Goal: Task Accomplishment & Management: Use online tool/utility

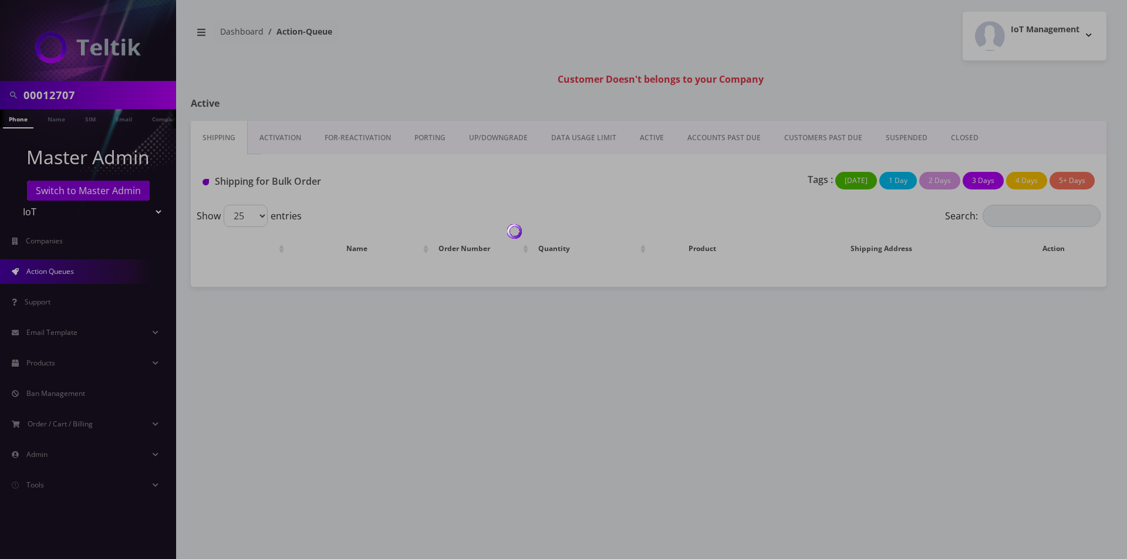
click at [309, 128] on div at bounding box center [563, 279] width 1127 height 559
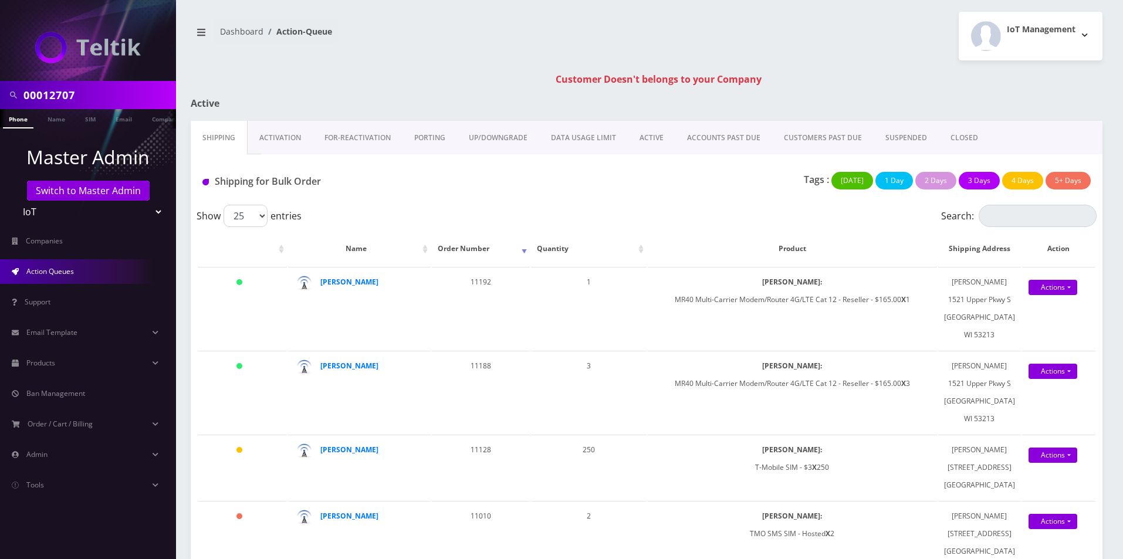
click at [309, 128] on link "Activation" at bounding box center [280, 138] width 65 height 34
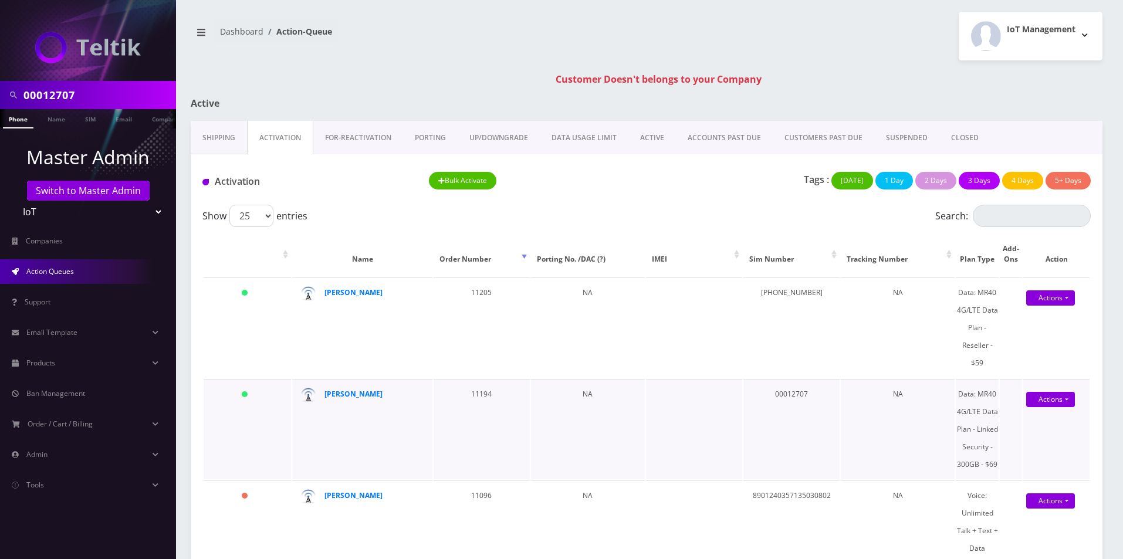
click at [796, 393] on td "00012707" at bounding box center [792, 429] width 96 height 100
copy td "00012707"
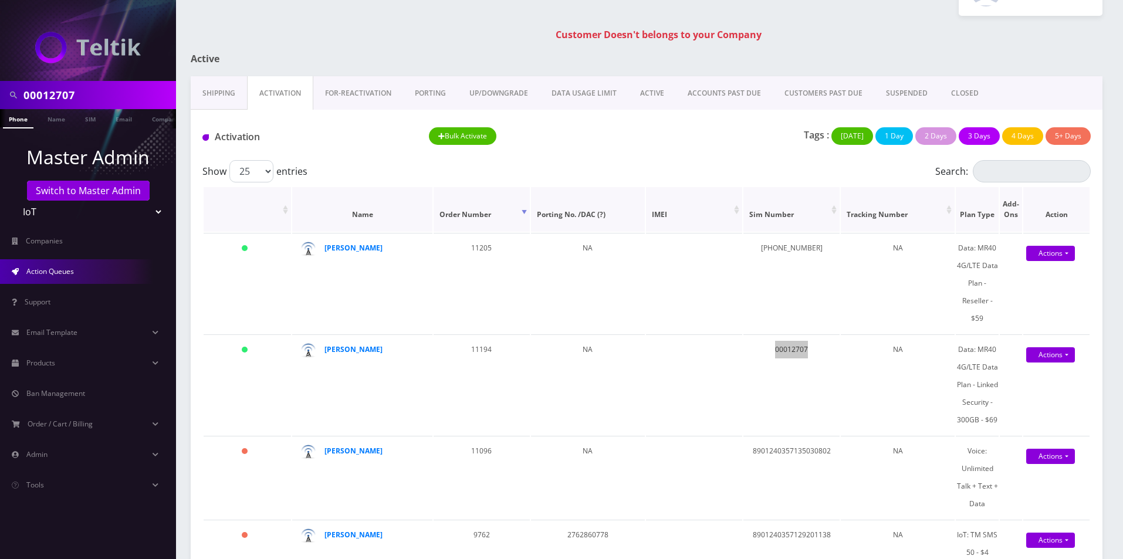
scroll to position [176, 0]
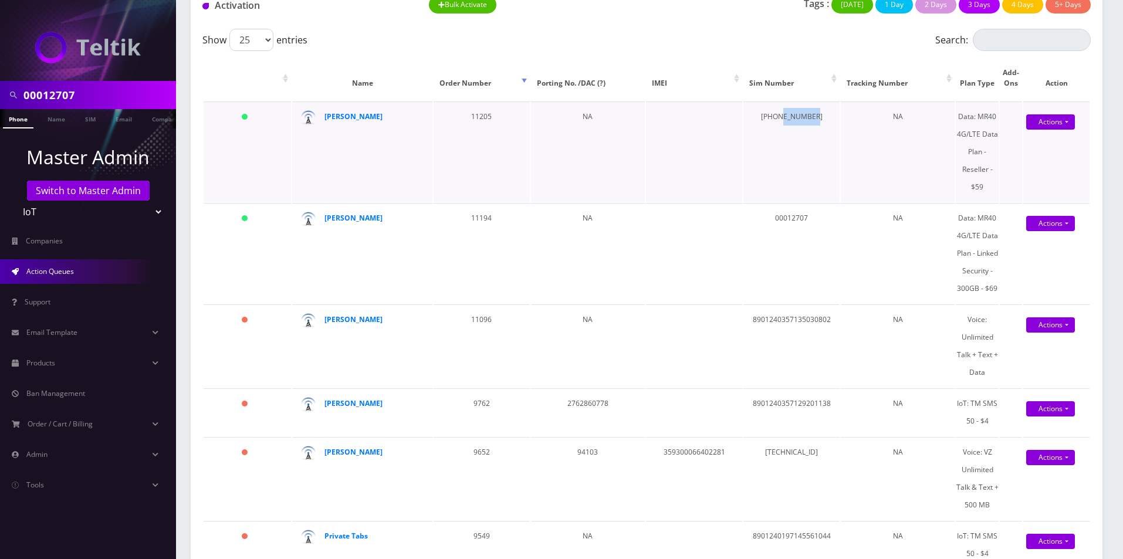
drag, startPoint x: 817, startPoint y: 114, endPoint x: 785, endPoint y: 120, distance: 32.9
click at [785, 120] on td "[PHONE_NUMBER]" at bounding box center [792, 152] width 96 height 100
copy td "00012698"
click at [54, 94] on input "00012707" at bounding box center [98, 95] width 150 height 22
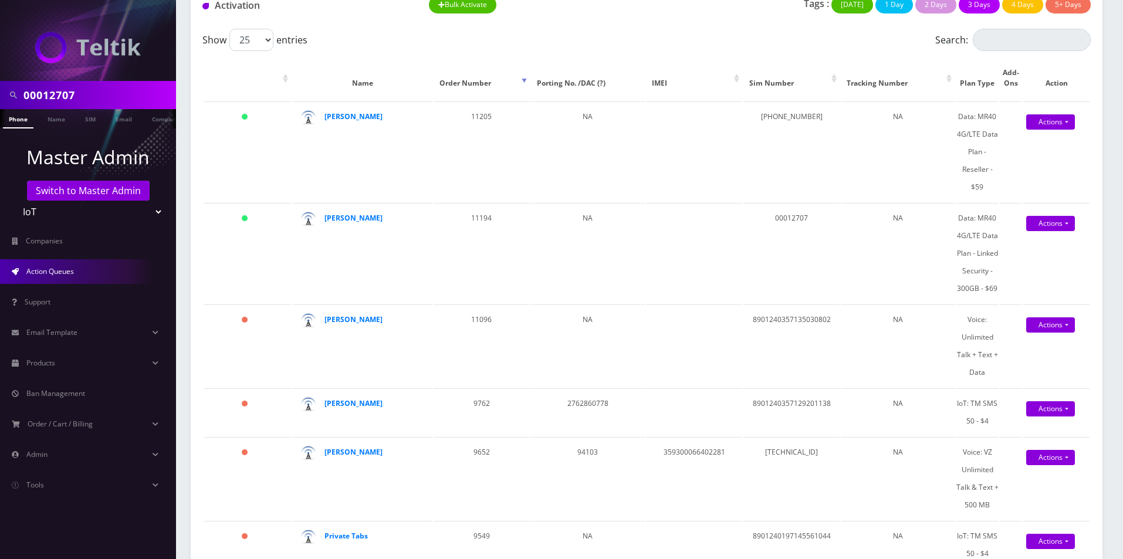
paste input "698"
type input "00012698"
click at [23, 122] on link "Phone" at bounding box center [18, 118] width 31 height 19
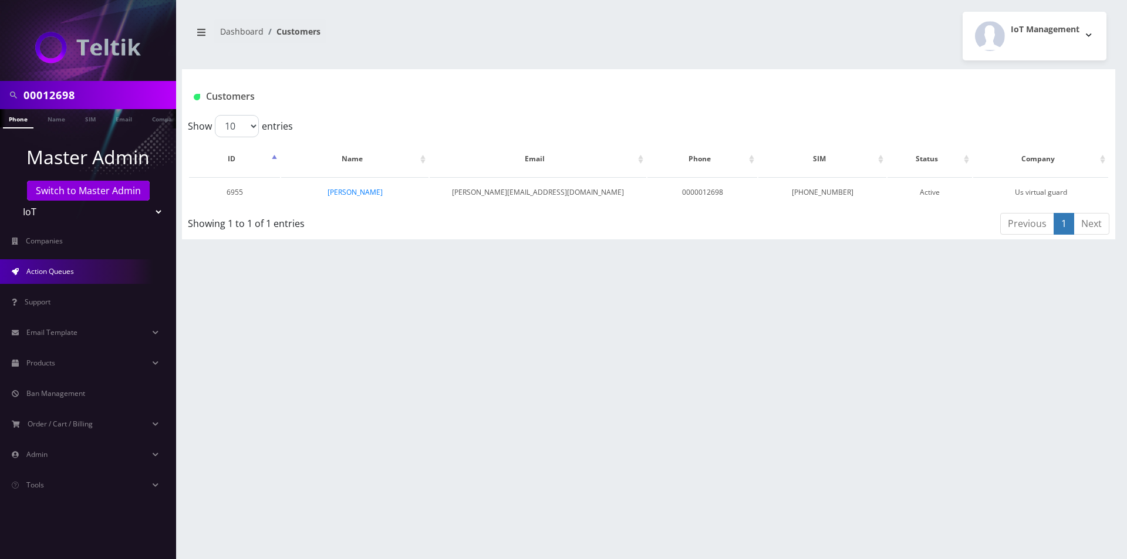
click at [77, 266] on link "Action Queues" at bounding box center [88, 271] width 176 height 25
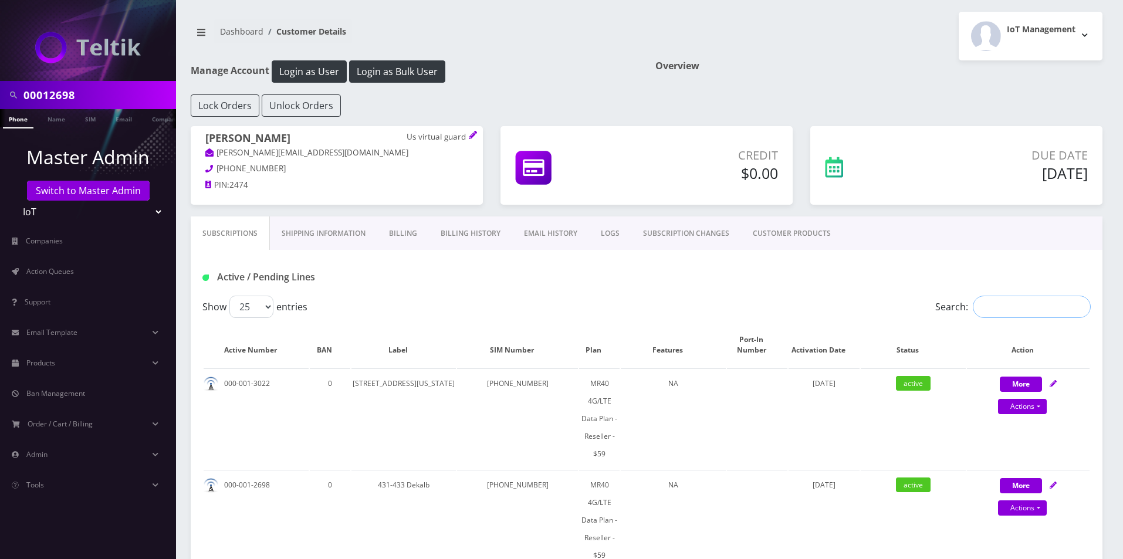
click at [1052, 316] on input "Search:" at bounding box center [1032, 307] width 118 height 22
paste input "00012698"
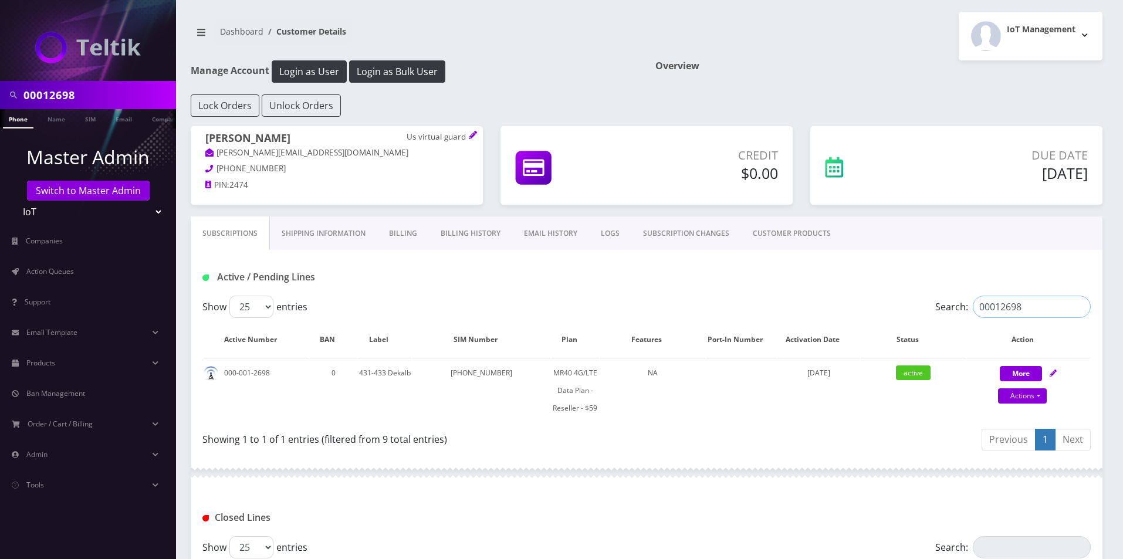
type input "00012698"
click at [1078, 308] on input "00012698" at bounding box center [1032, 307] width 118 height 22
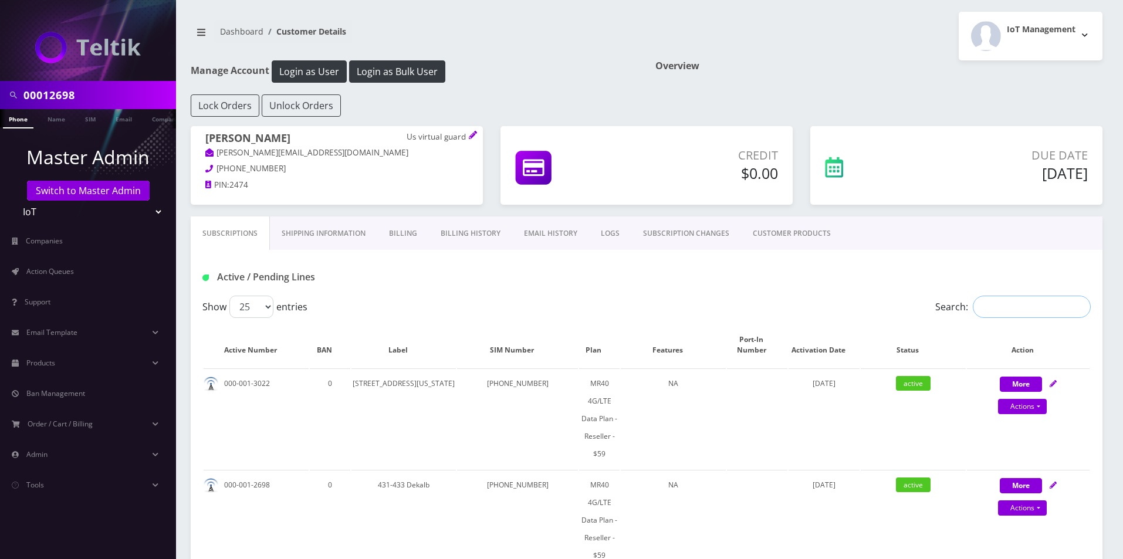
click at [1025, 308] on input "Search:" at bounding box center [1032, 307] width 118 height 22
paste input "00012698"
type input "00012698"
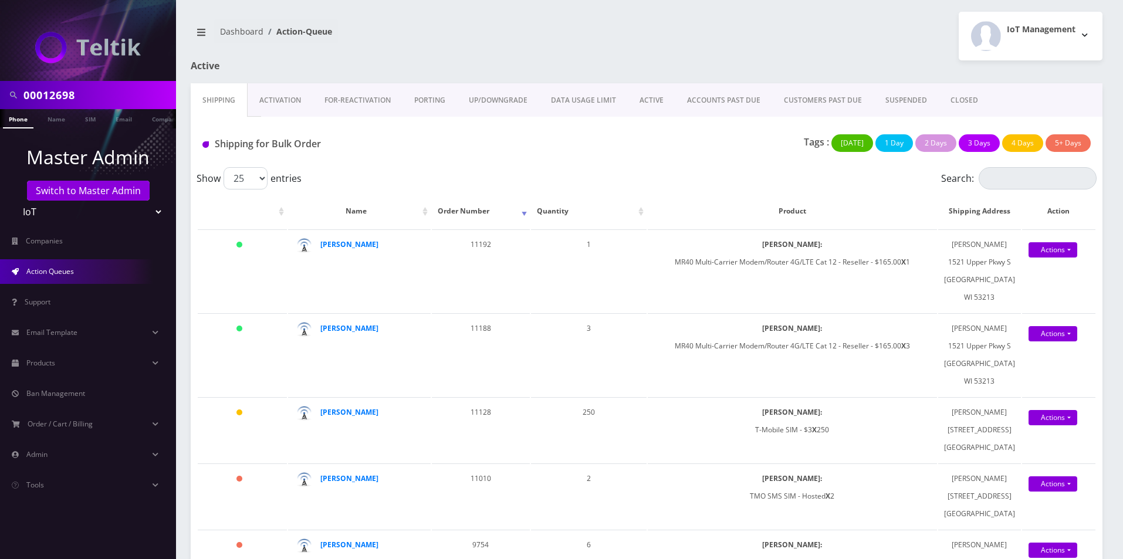
click at [276, 108] on link "Activation" at bounding box center [280, 100] width 65 height 34
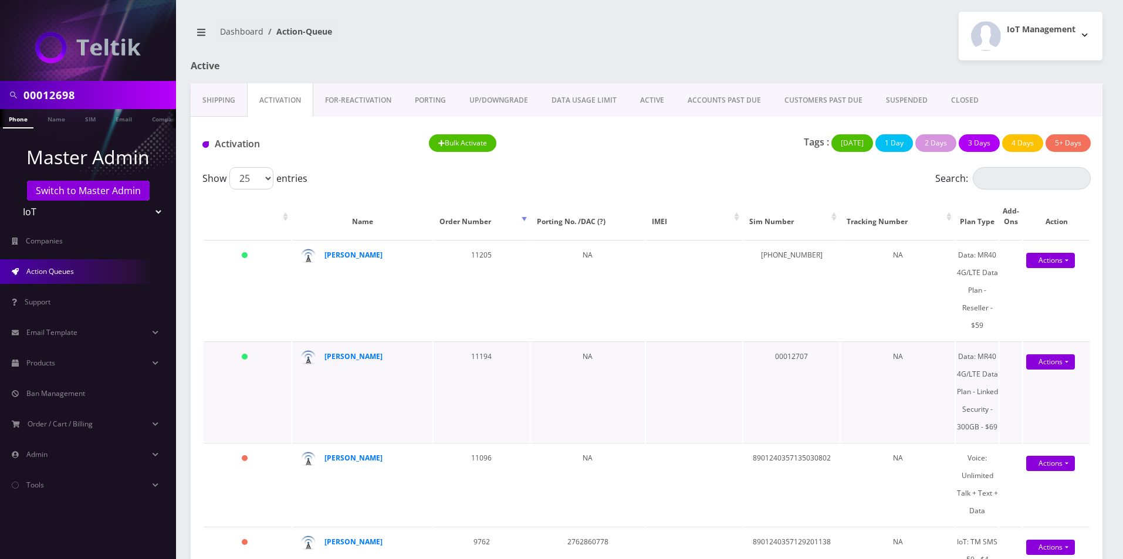
click at [790, 357] on td "00012707" at bounding box center [792, 392] width 96 height 100
copy td "00012707"
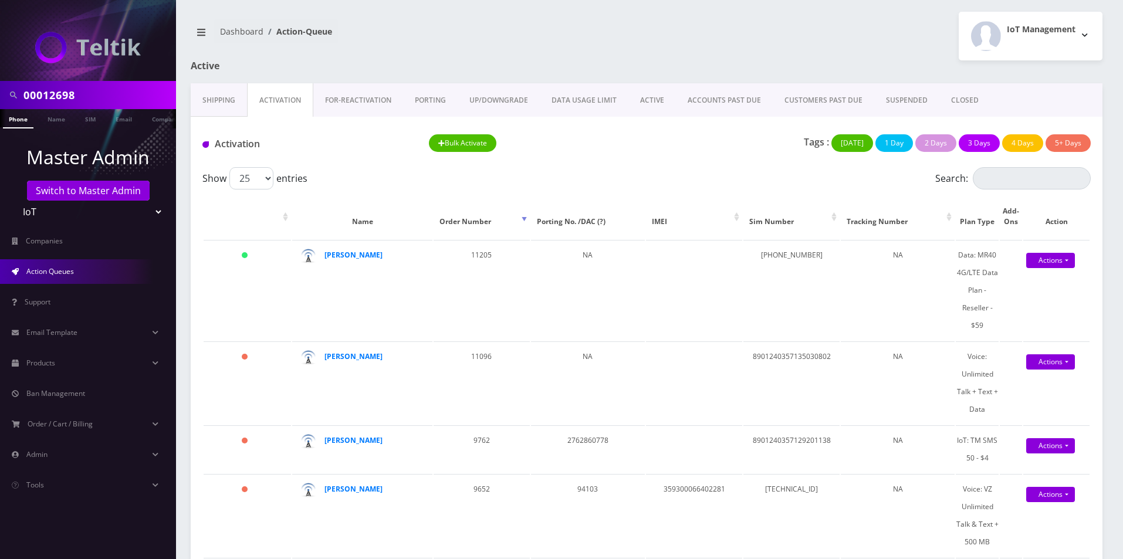
click at [635, 106] on link "ACTIVE" at bounding box center [653, 100] width 48 height 34
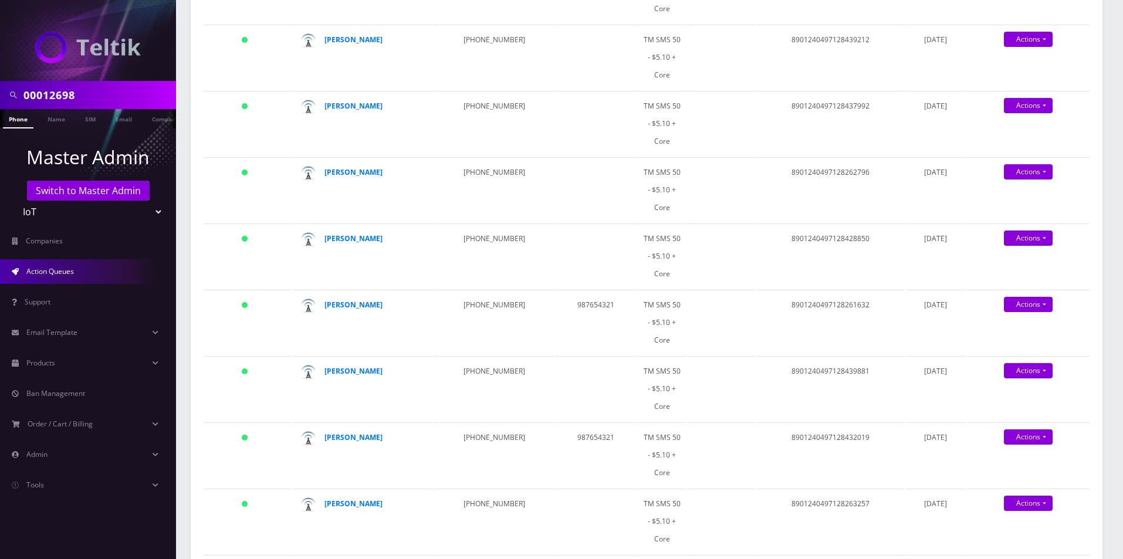
scroll to position [917, 0]
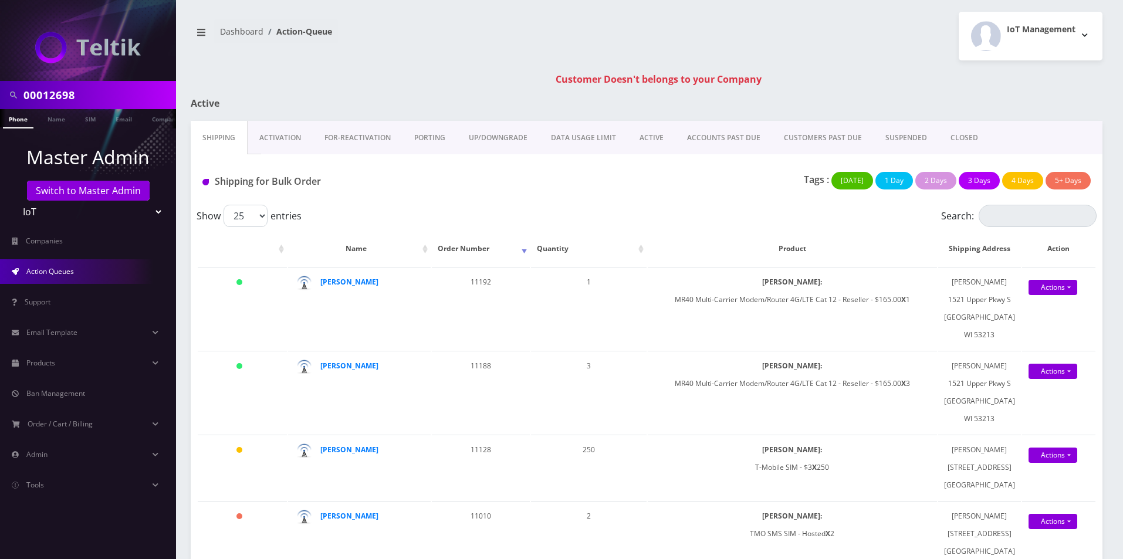
click at [260, 137] on link "Activation" at bounding box center [280, 138] width 65 height 34
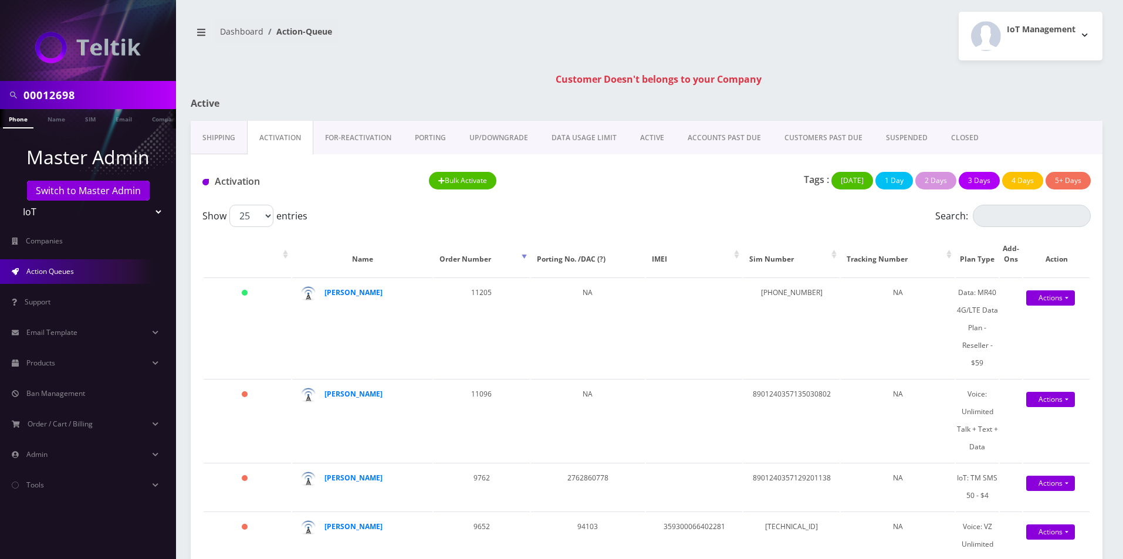
click at [643, 139] on link "ACTIVE" at bounding box center [653, 138] width 48 height 34
